Goal: Task Accomplishment & Management: Complete application form

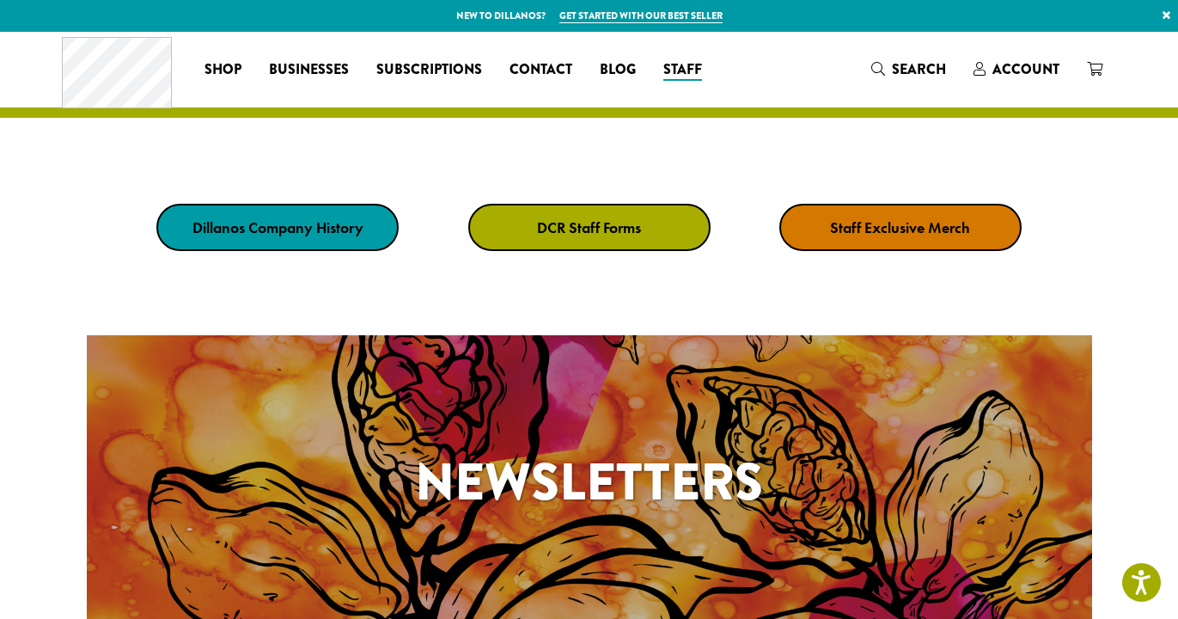
click at [553, 217] on strong "DCR Staff Forms" at bounding box center [589, 227] width 104 height 20
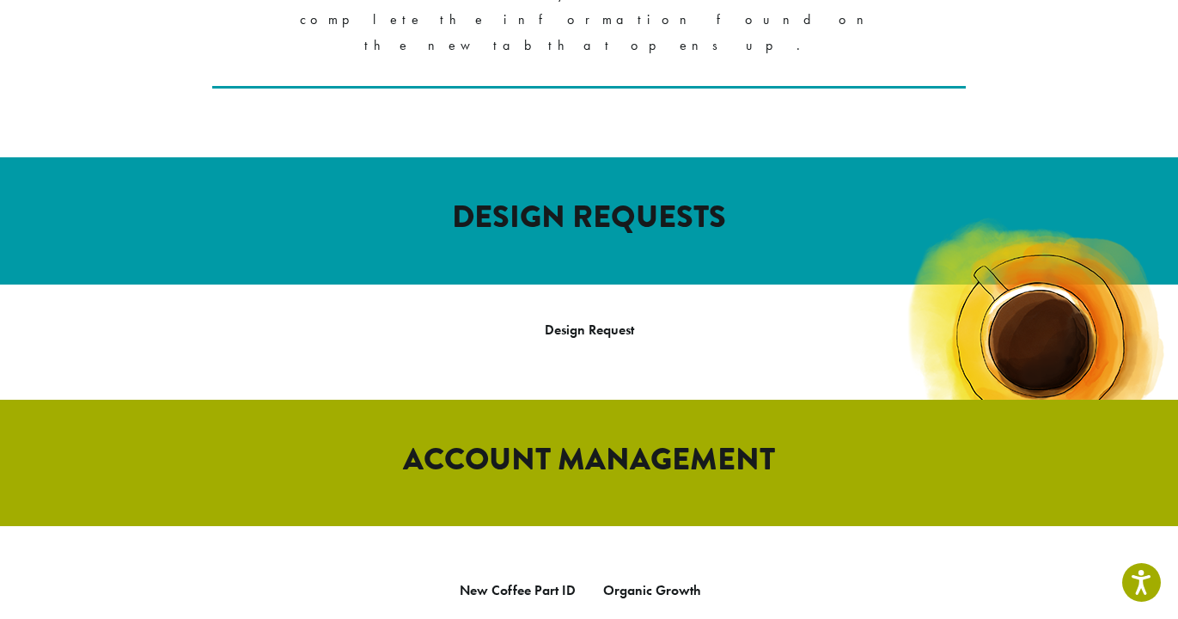
scroll to position [540, 0]
click at [560, 321] on link "Design Request" at bounding box center [589, 330] width 89 height 18
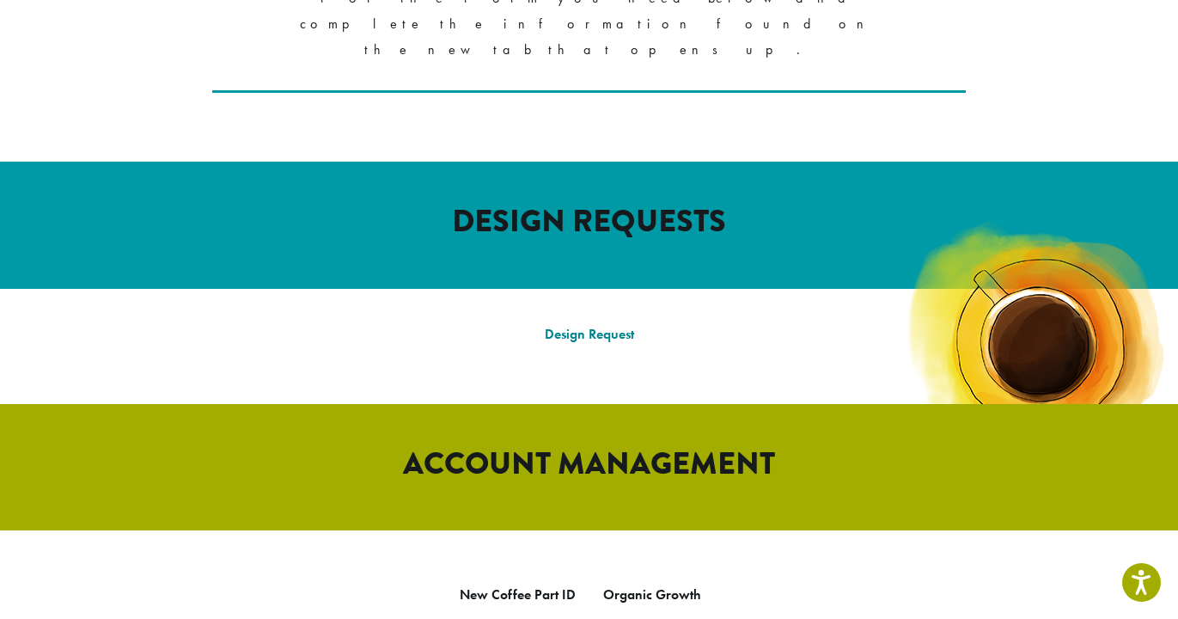
click at [621, 325] on link "Design Request" at bounding box center [589, 334] width 89 height 18
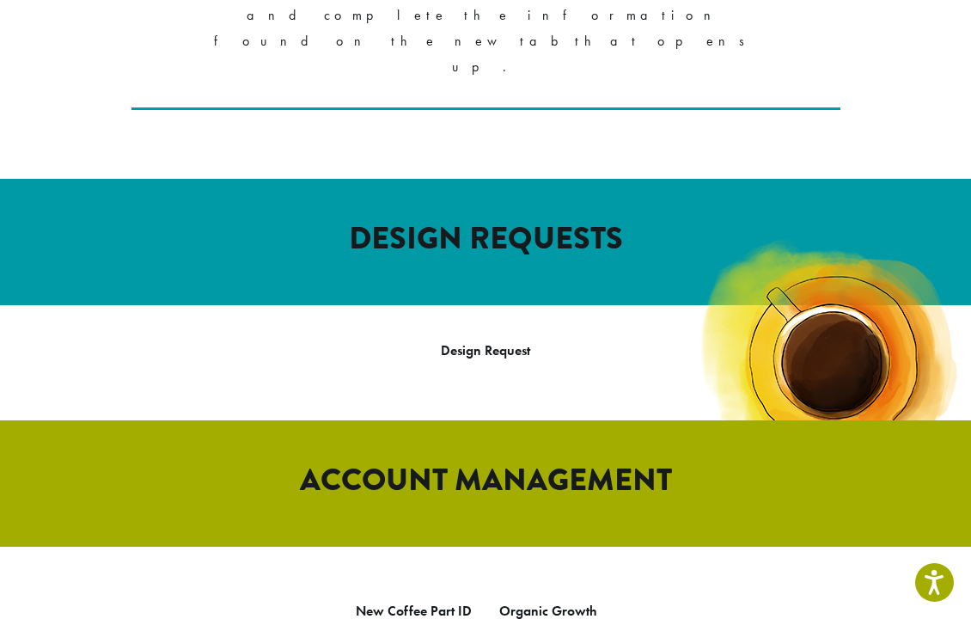
click at [432, 338] on p "Design Request" at bounding box center [486, 351] width 946 height 26
click at [455, 341] on link "Design Request" at bounding box center [485, 350] width 89 height 18
